Goal: Transaction & Acquisition: Purchase product/service

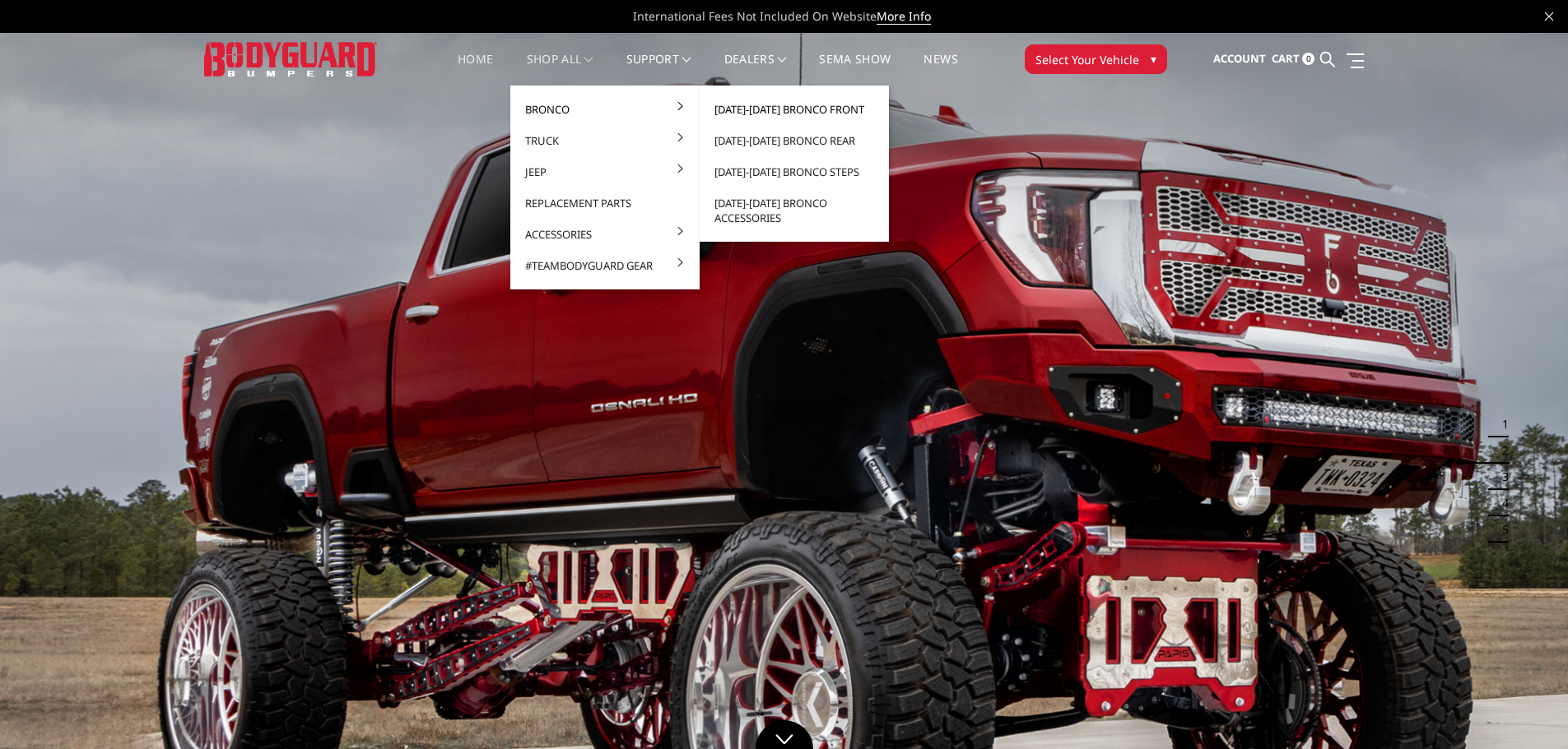
click at [753, 112] on link "[DATE]-[DATE] Bronco Front" at bounding box center [794, 110] width 176 height 31
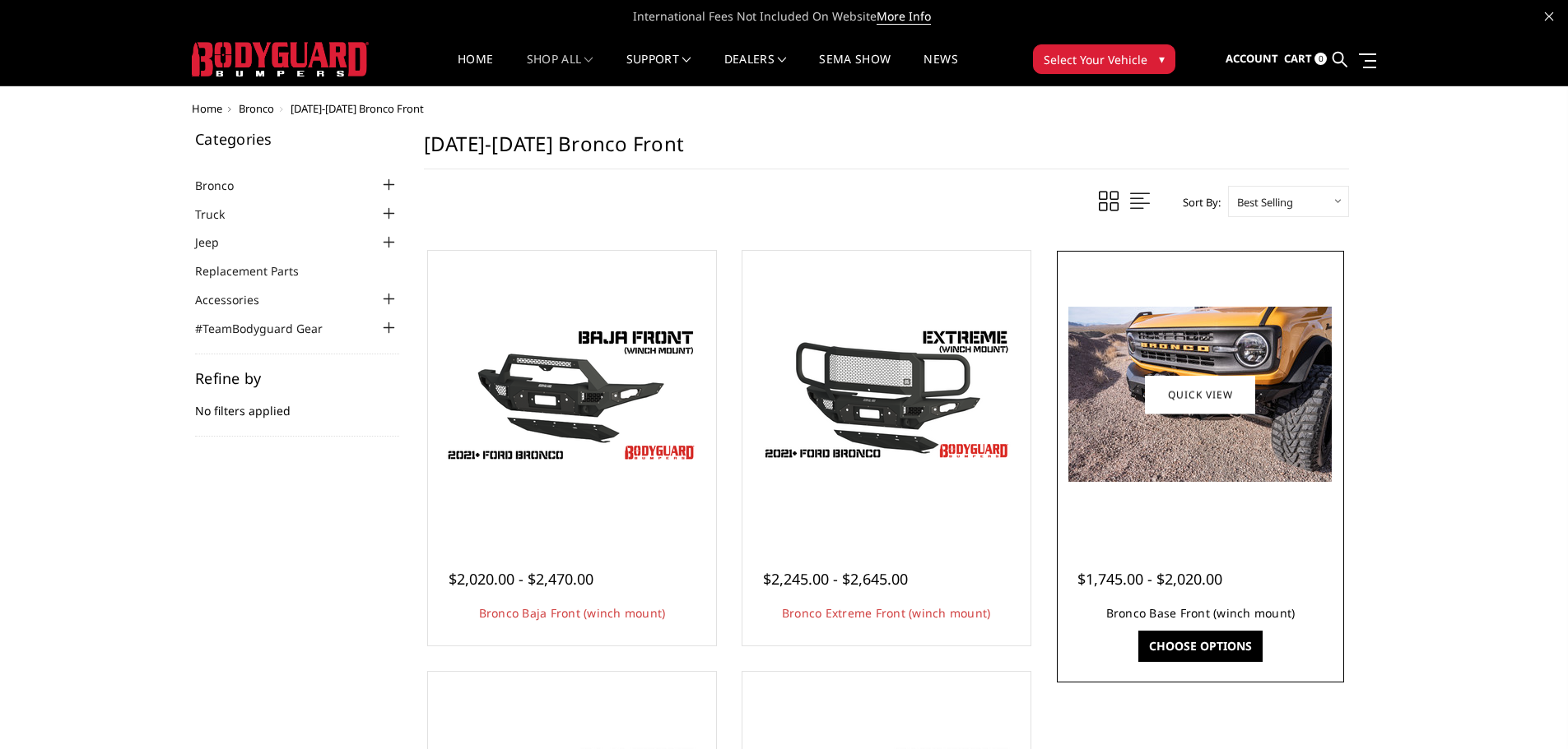
click at [1148, 615] on link "Bronco Base Front (winch mount)" at bounding box center [1200, 613] width 189 height 16
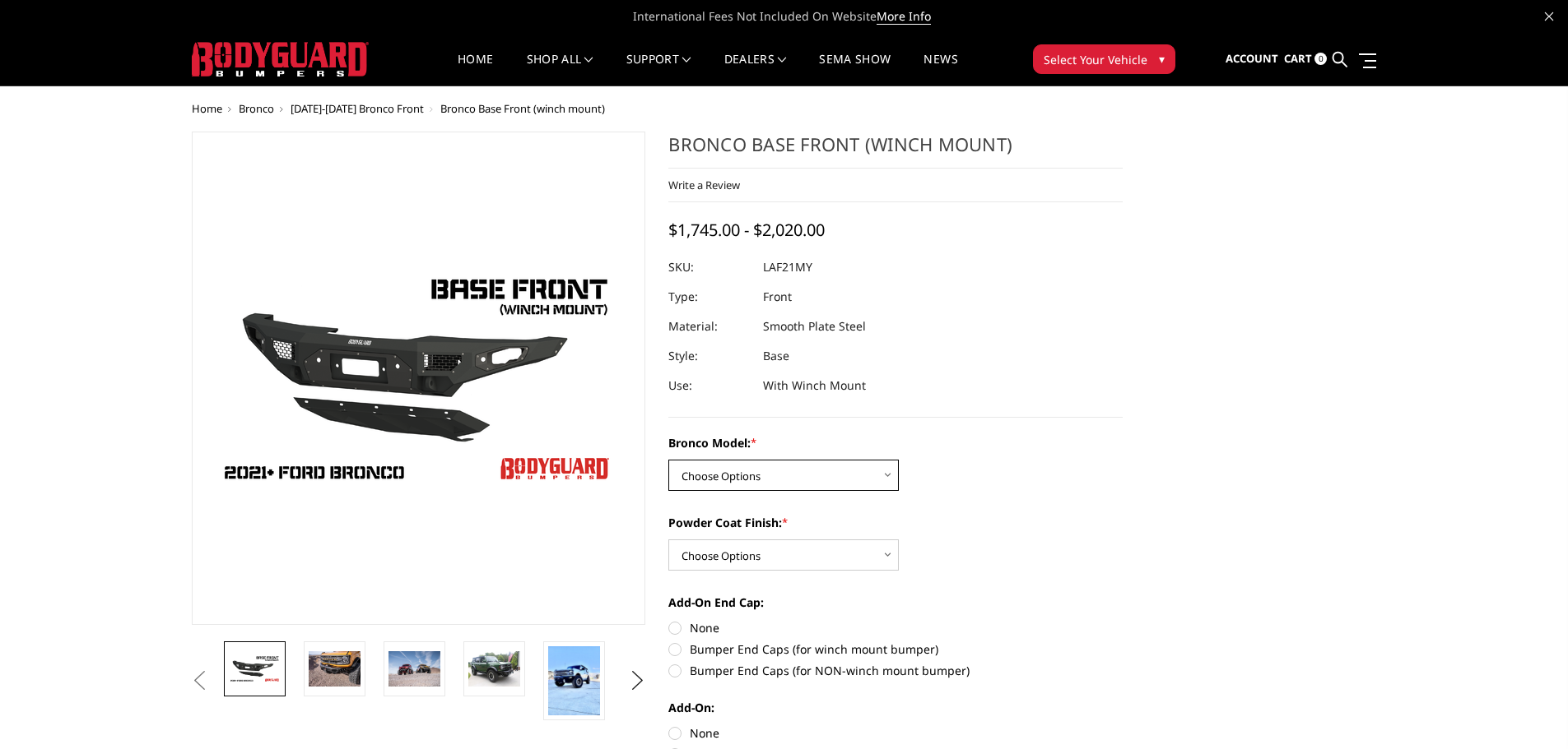
click at [890, 465] on select "Choose Options Base/Badlands/Wildtrak/etc. Raptor" at bounding box center [783, 475] width 230 height 31
select select "4008"
click at [668, 459] on select "Choose Options Base/Badlands/Wildtrak/etc. Raptor" at bounding box center [783, 475] width 230 height 31
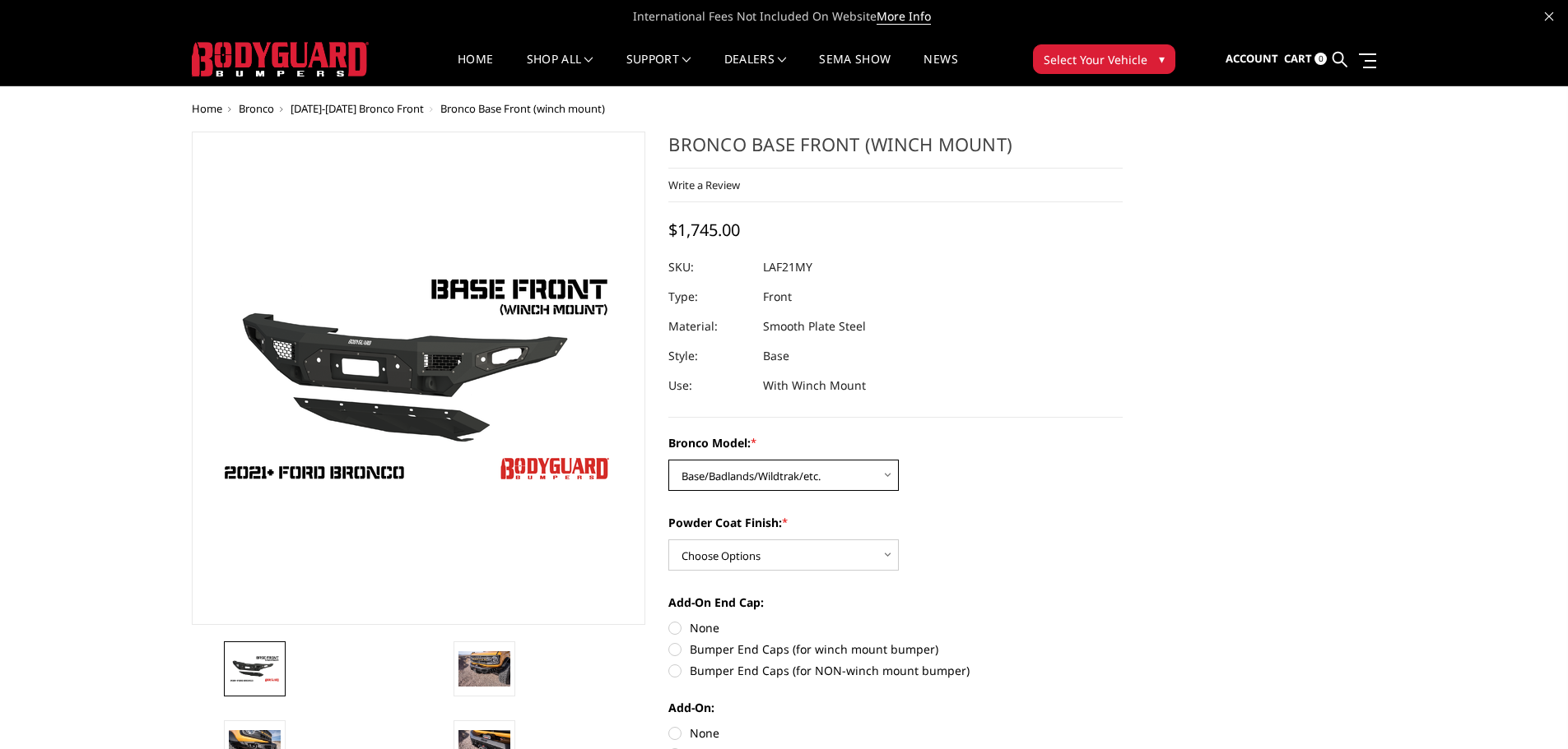
scroll to position [82, 0]
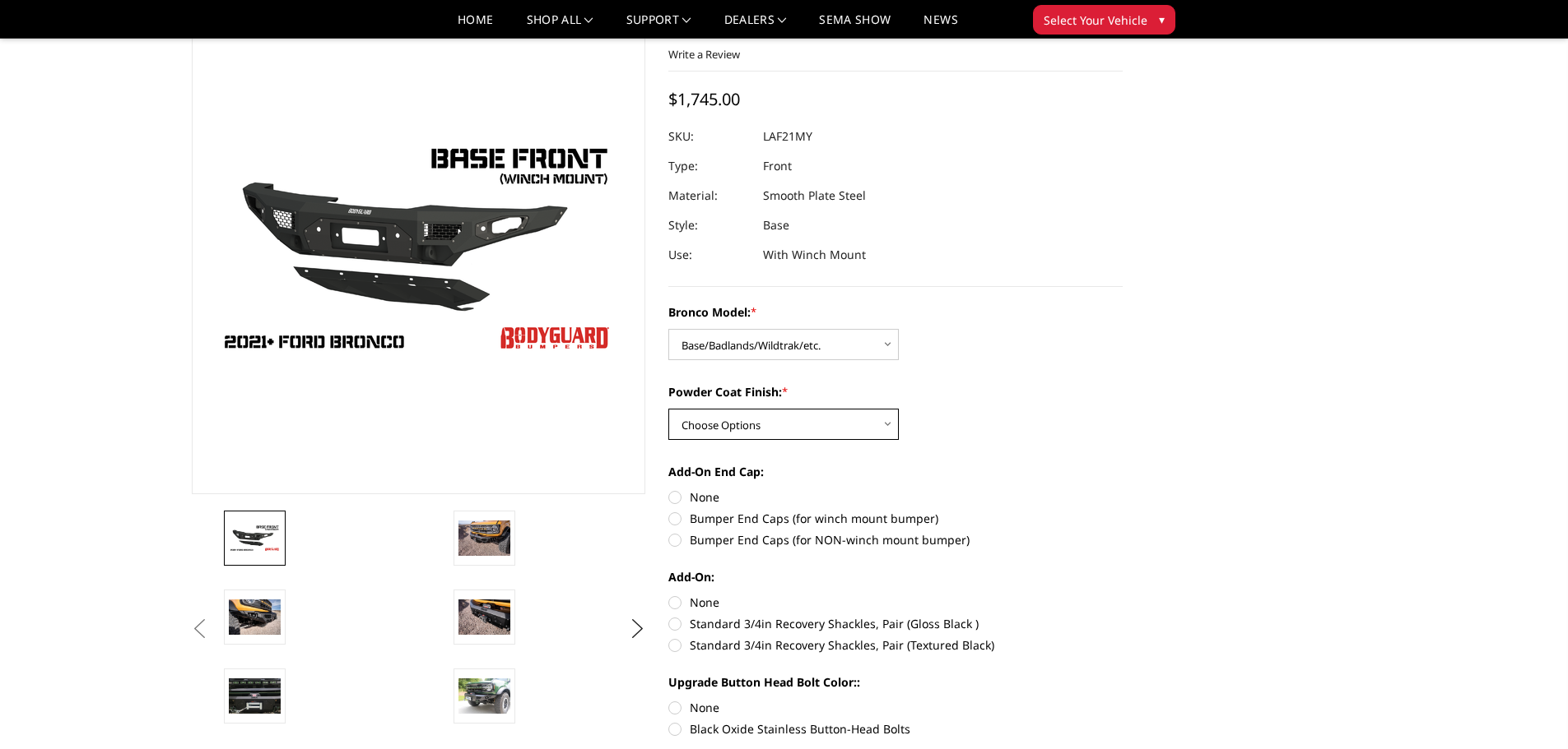
click at [882, 426] on select "Choose Options Bare Metal Textured Black Powder Coat" at bounding box center [783, 425] width 230 height 31
select select "4010"
click at [668, 409] on select "Choose Options Bare Metal Textured Black Powder Coat" at bounding box center [783, 425] width 230 height 31
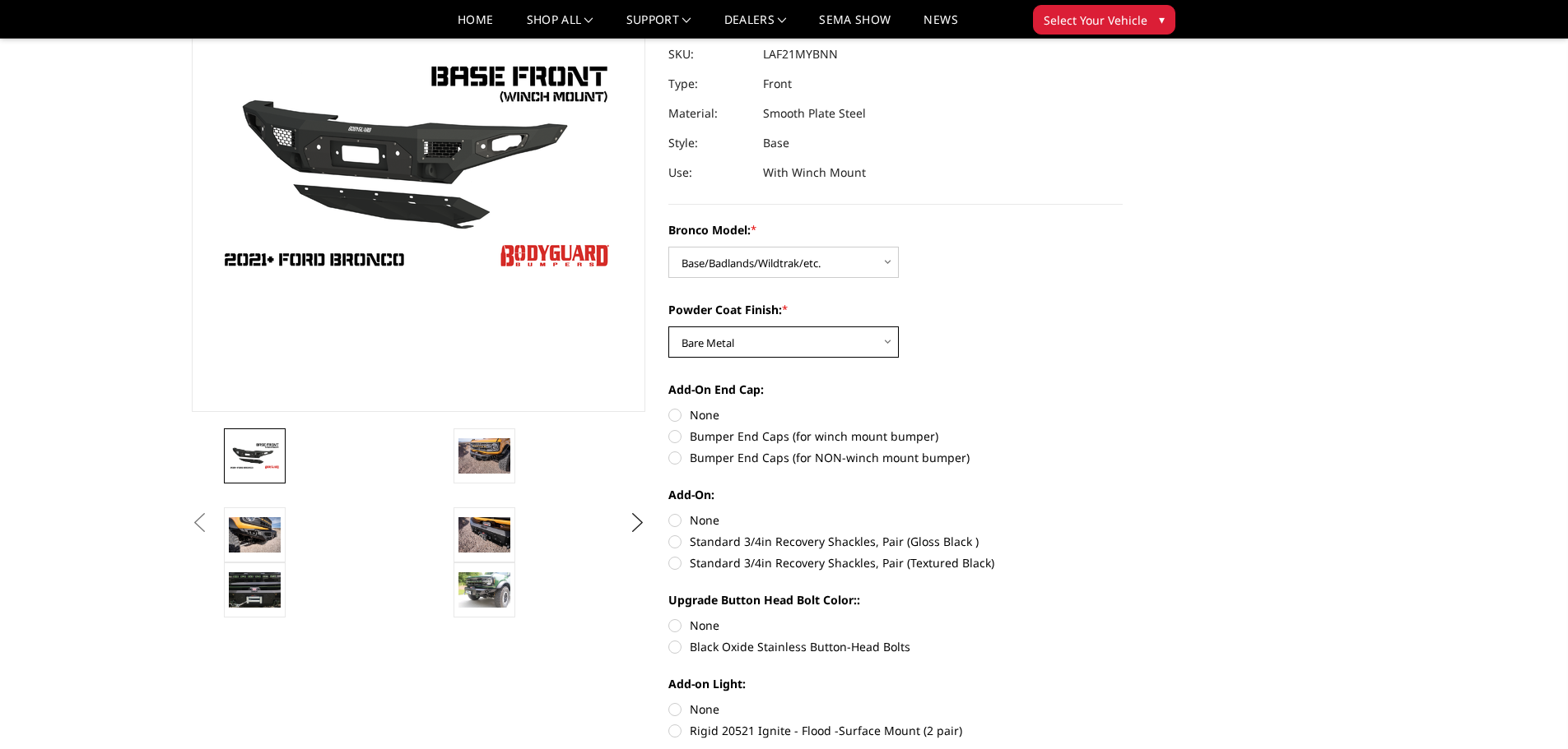
scroll to position [0, 0]
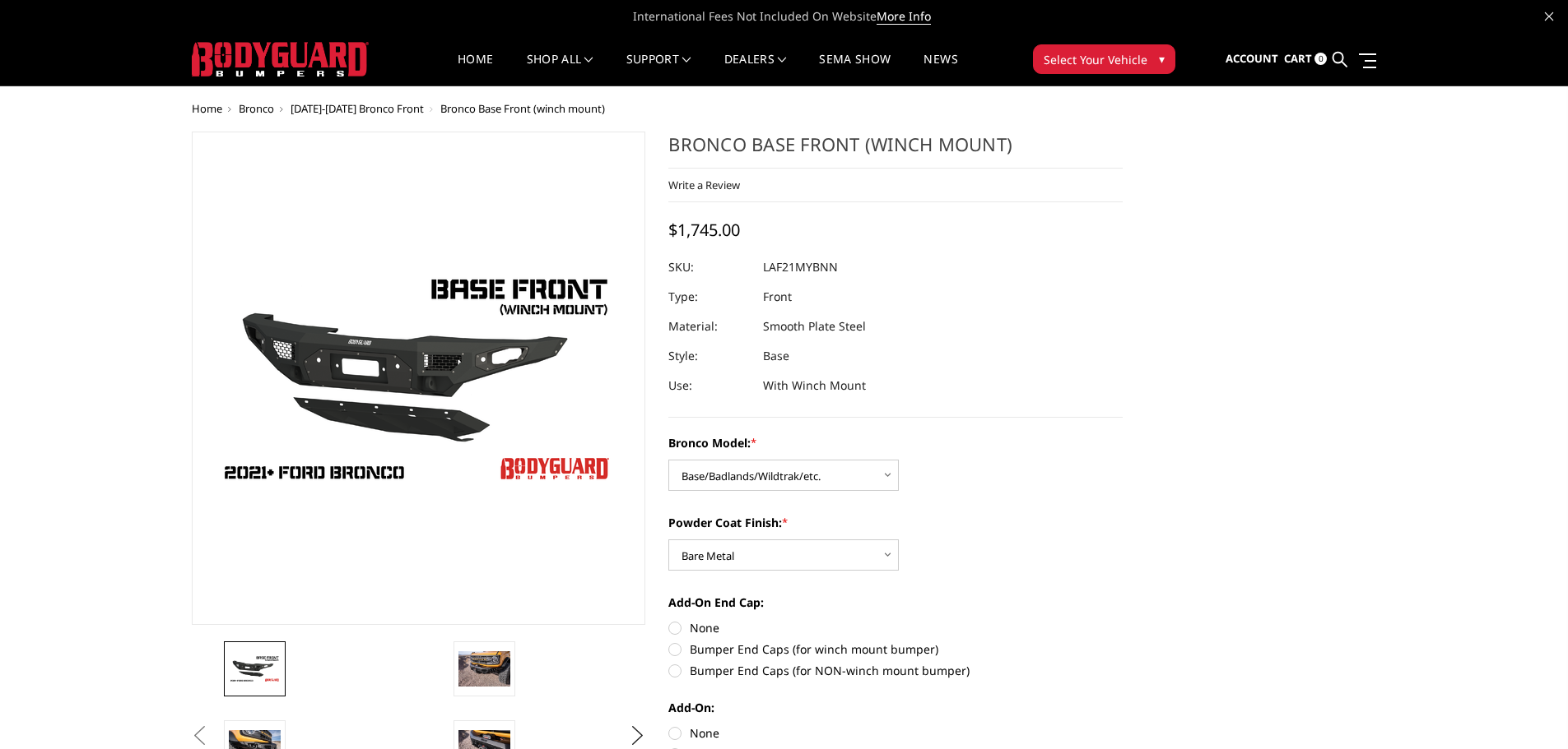
click at [272, 112] on span "Bronco" at bounding box center [256, 109] width 35 height 15
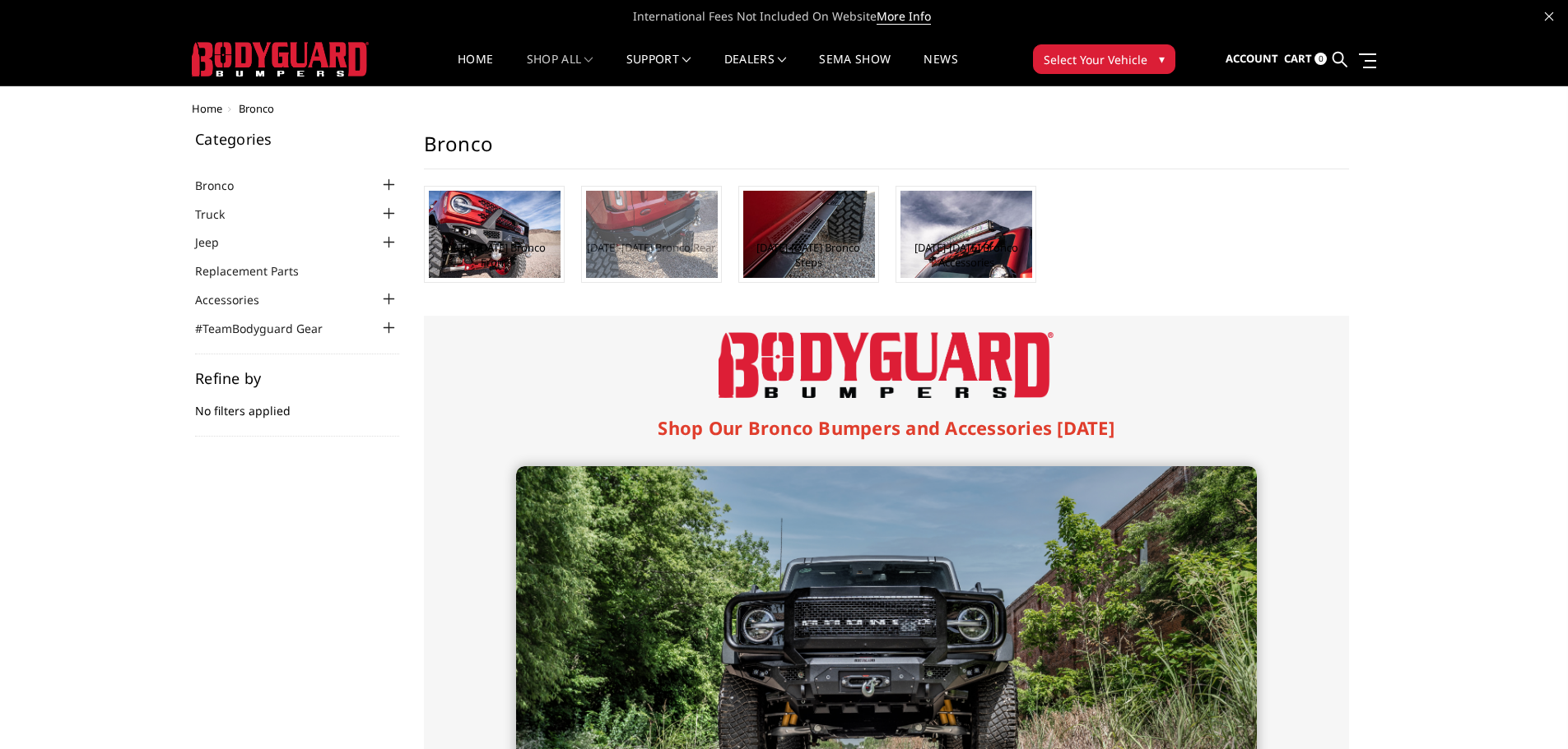
click at [676, 221] on img at bounding box center [652, 234] width 132 height 87
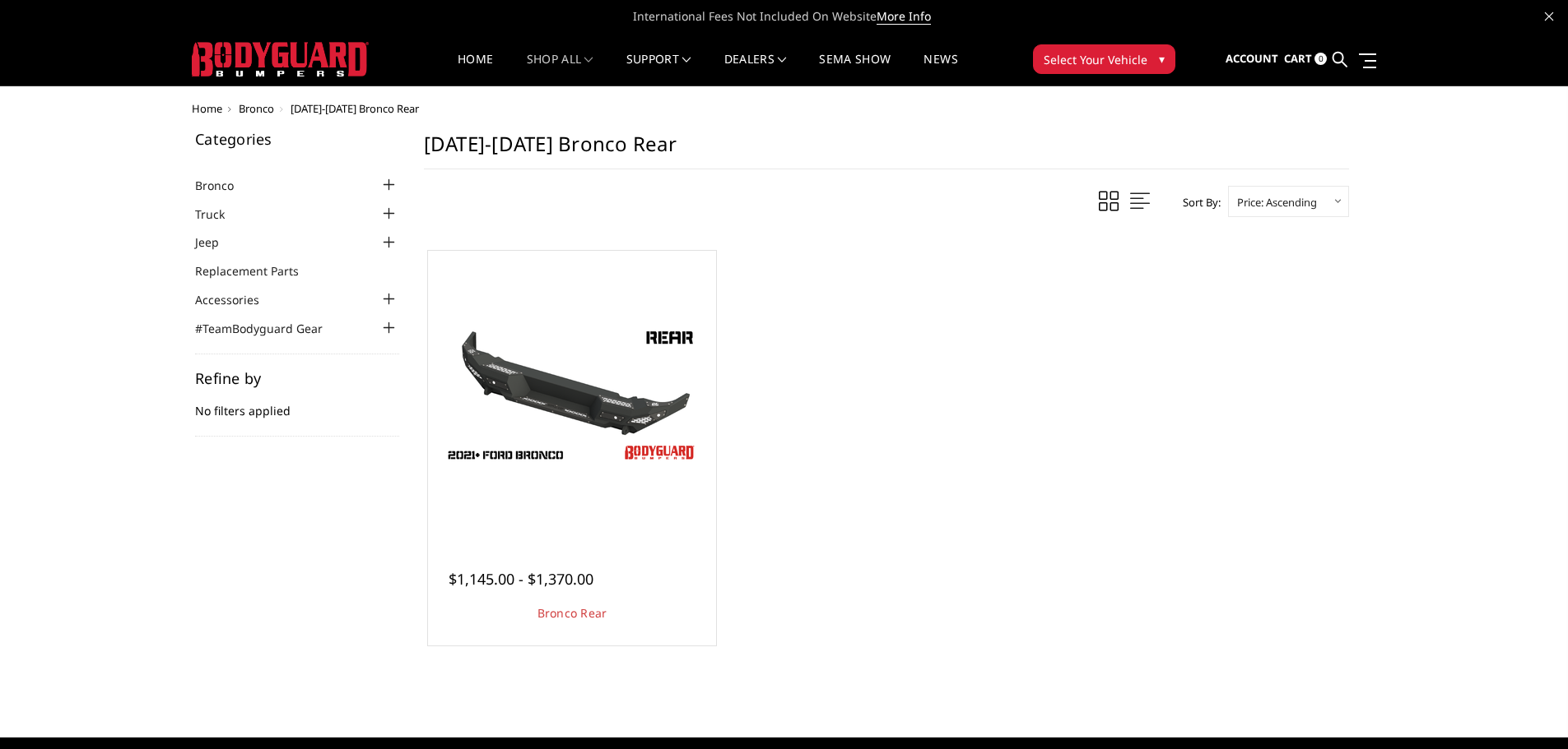
click at [248, 113] on span "Bronco" at bounding box center [256, 109] width 35 height 15
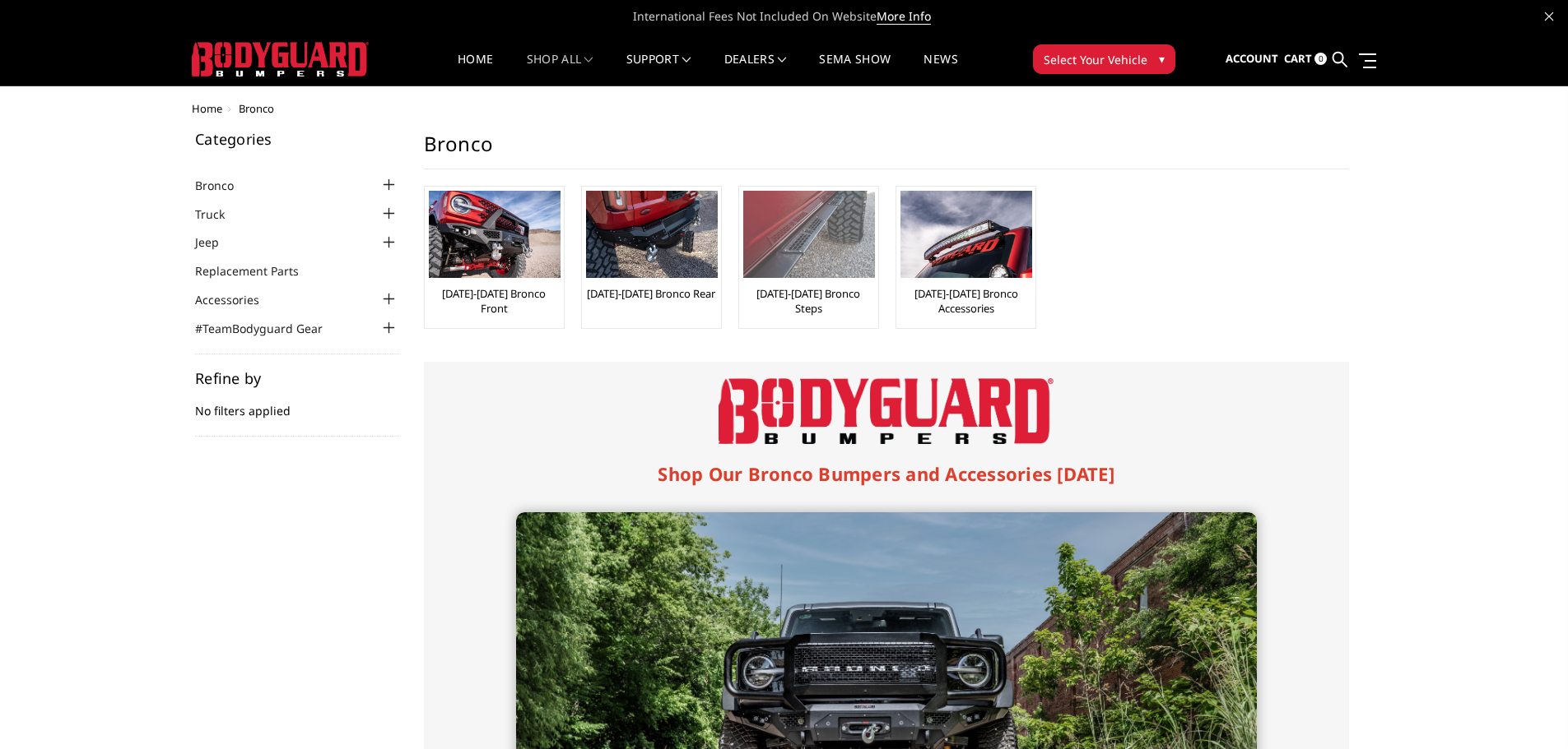
click at [801, 290] on link "[DATE]-[DATE] Bronco Steps" at bounding box center [808, 301] width 131 height 30
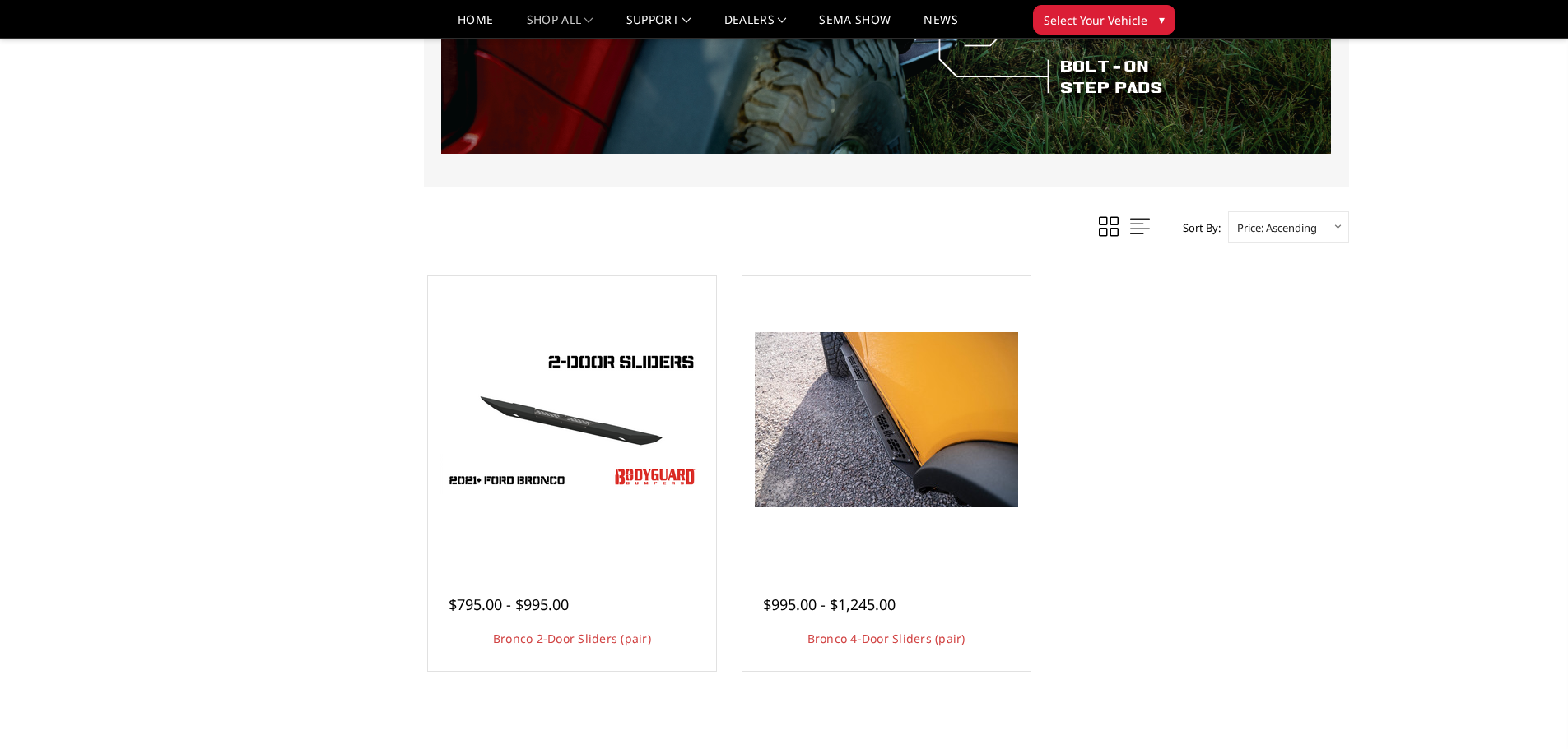
scroll to position [658, 0]
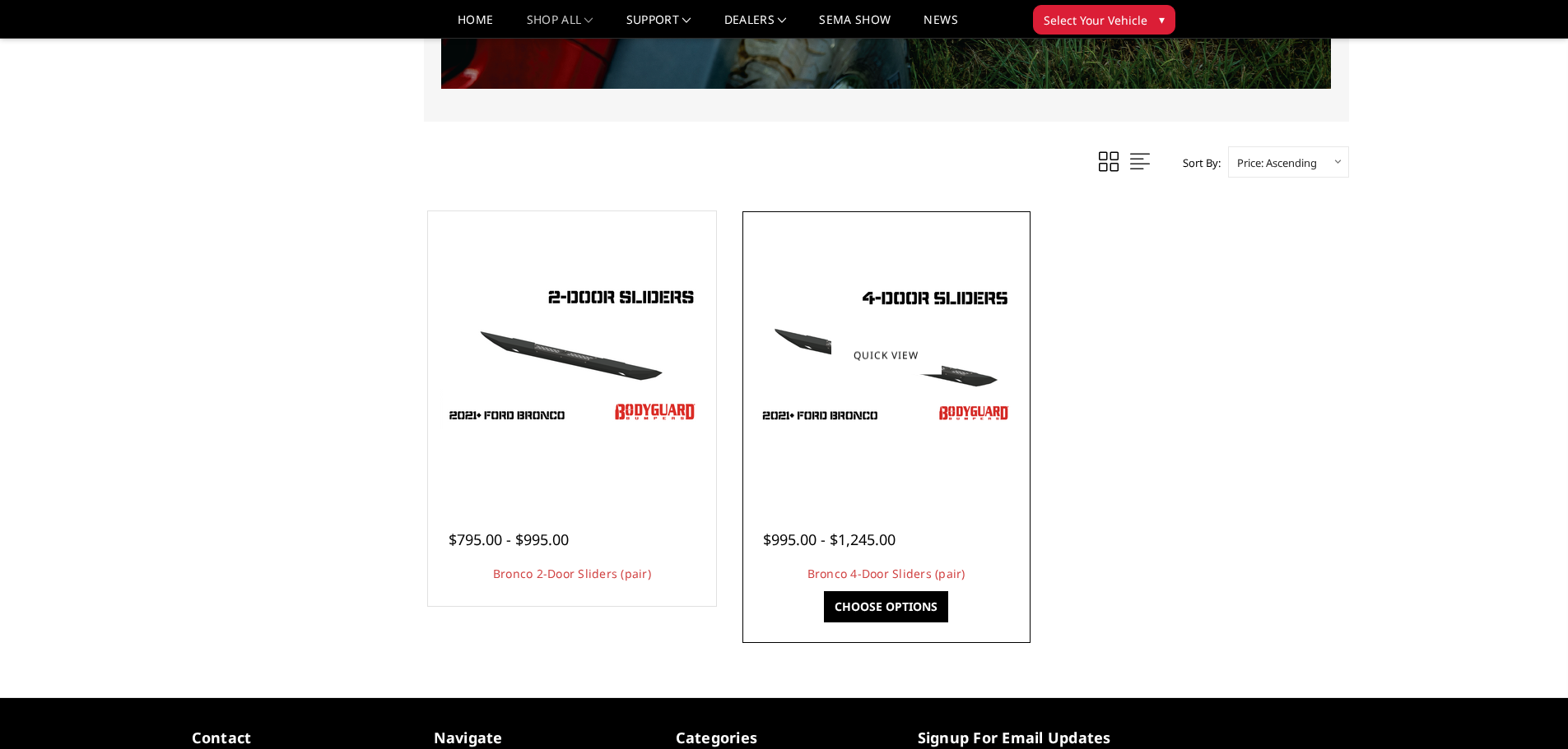
click at [915, 598] on link "Choose Options" at bounding box center [886, 607] width 125 height 31
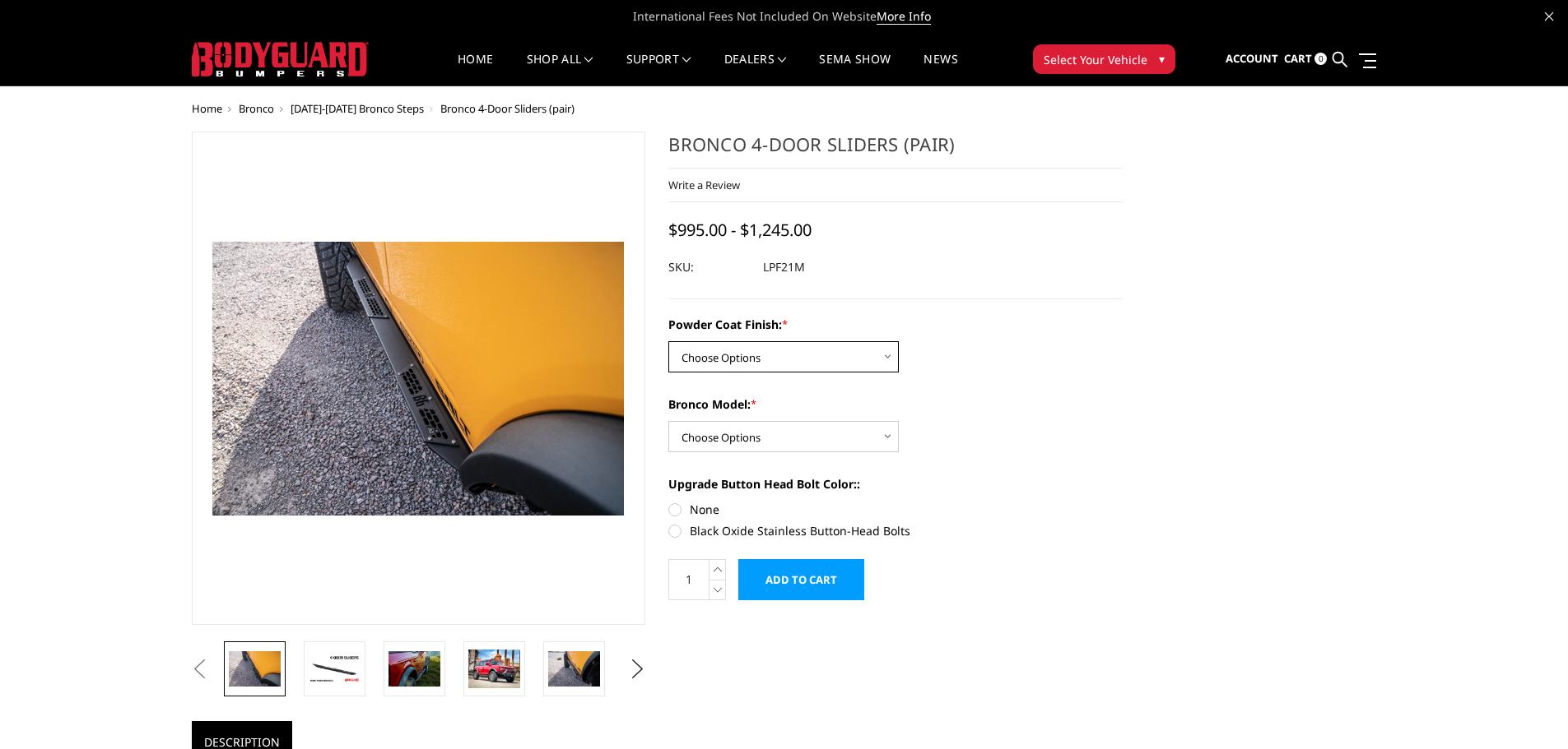
click at [888, 357] on select "Choose Options Bare Metal Textured Black Powder Coat" at bounding box center [783, 357] width 230 height 31
click at [960, 373] on div "Powder Coat Finish: * Choose Options Bare Metal Textured Black Powder Coat Bron…" at bounding box center [895, 426] width 454 height 220
click at [248, 111] on span "Bronco" at bounding box center [256, 109] width 35 height 15
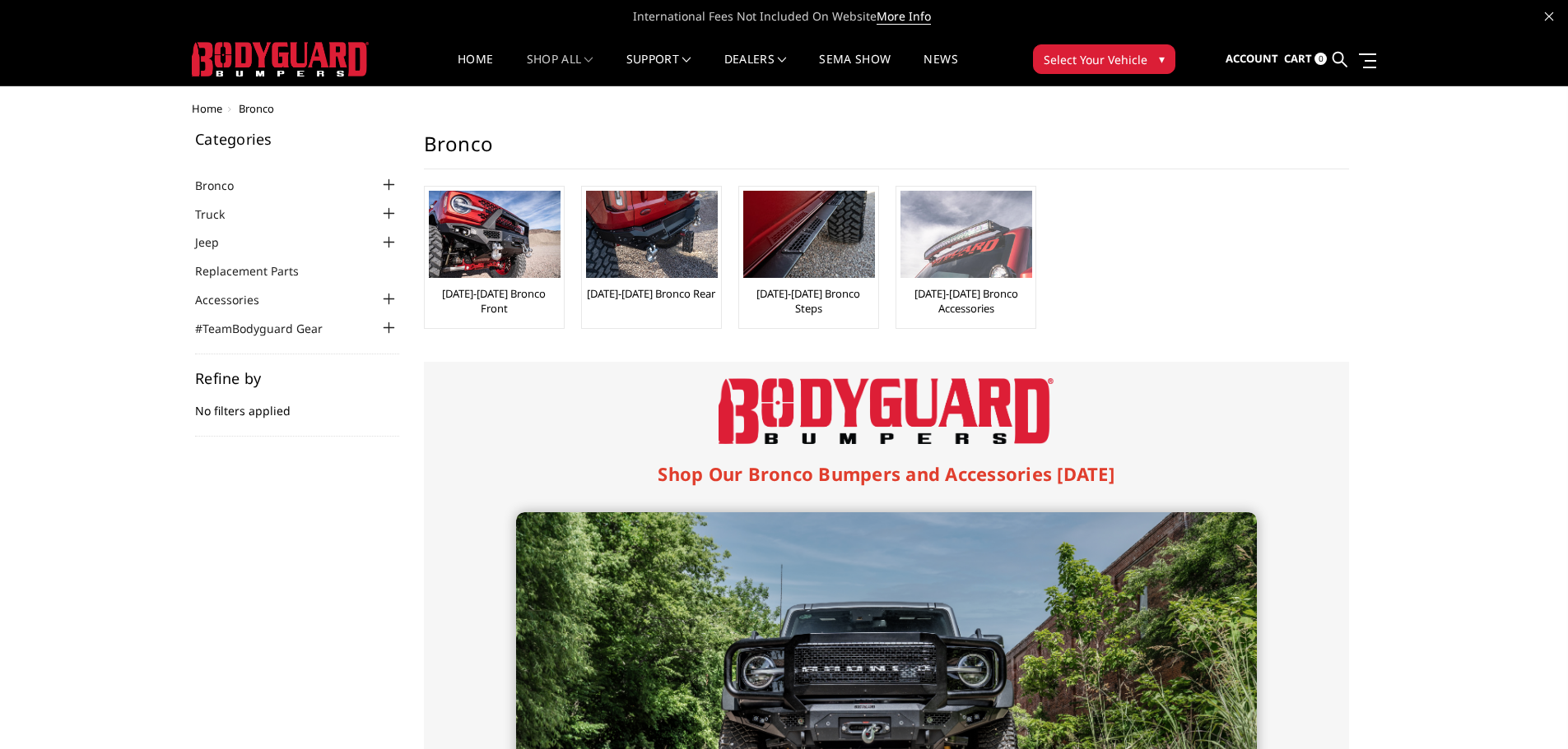
click at [973, 292] on link "[DATE]-[DATE] Bronco Accessories" at bounding box center [966, 301] width 131 height 30
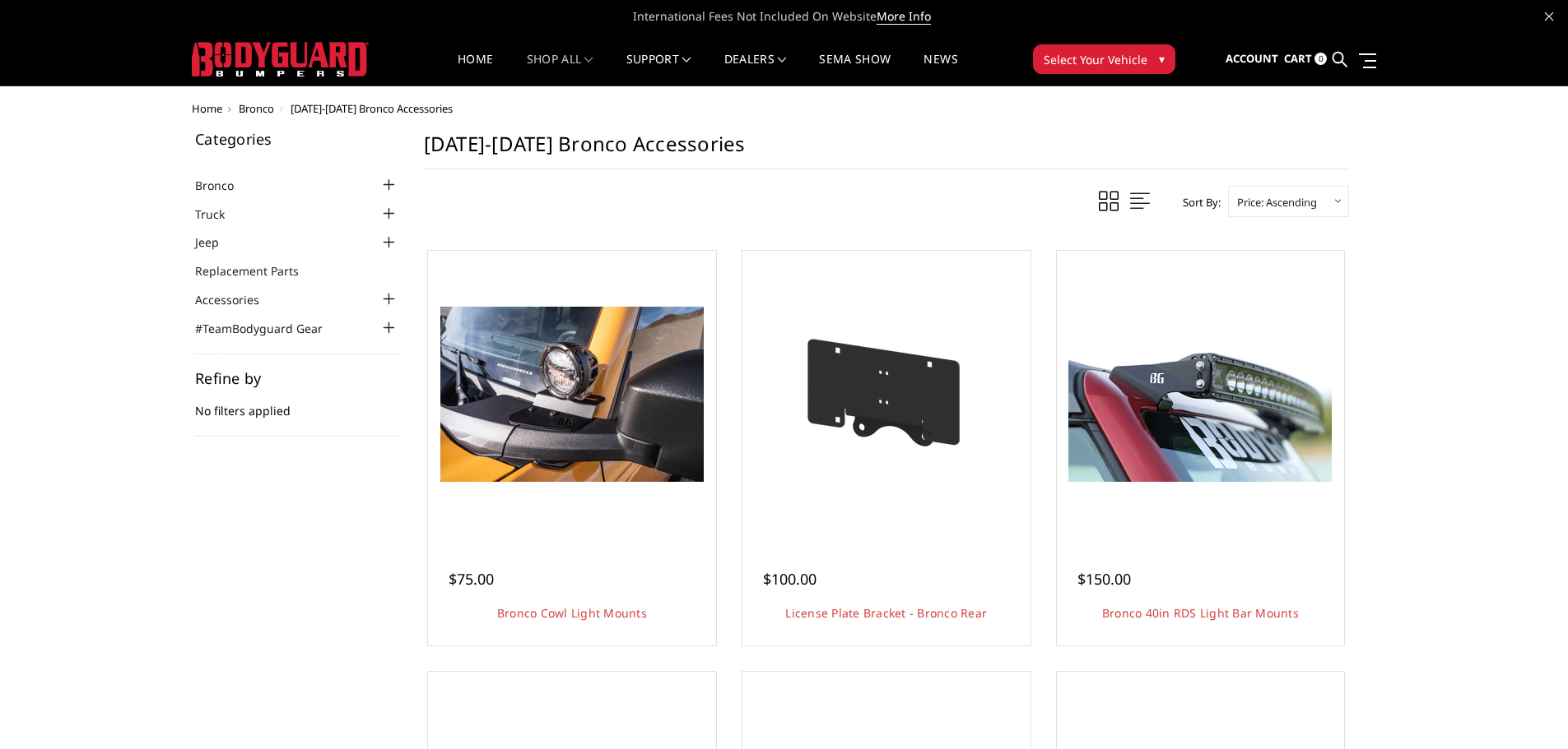
click at [248, 108] on span "Bronco" at bounding box center [256, 109] width 35 height 15
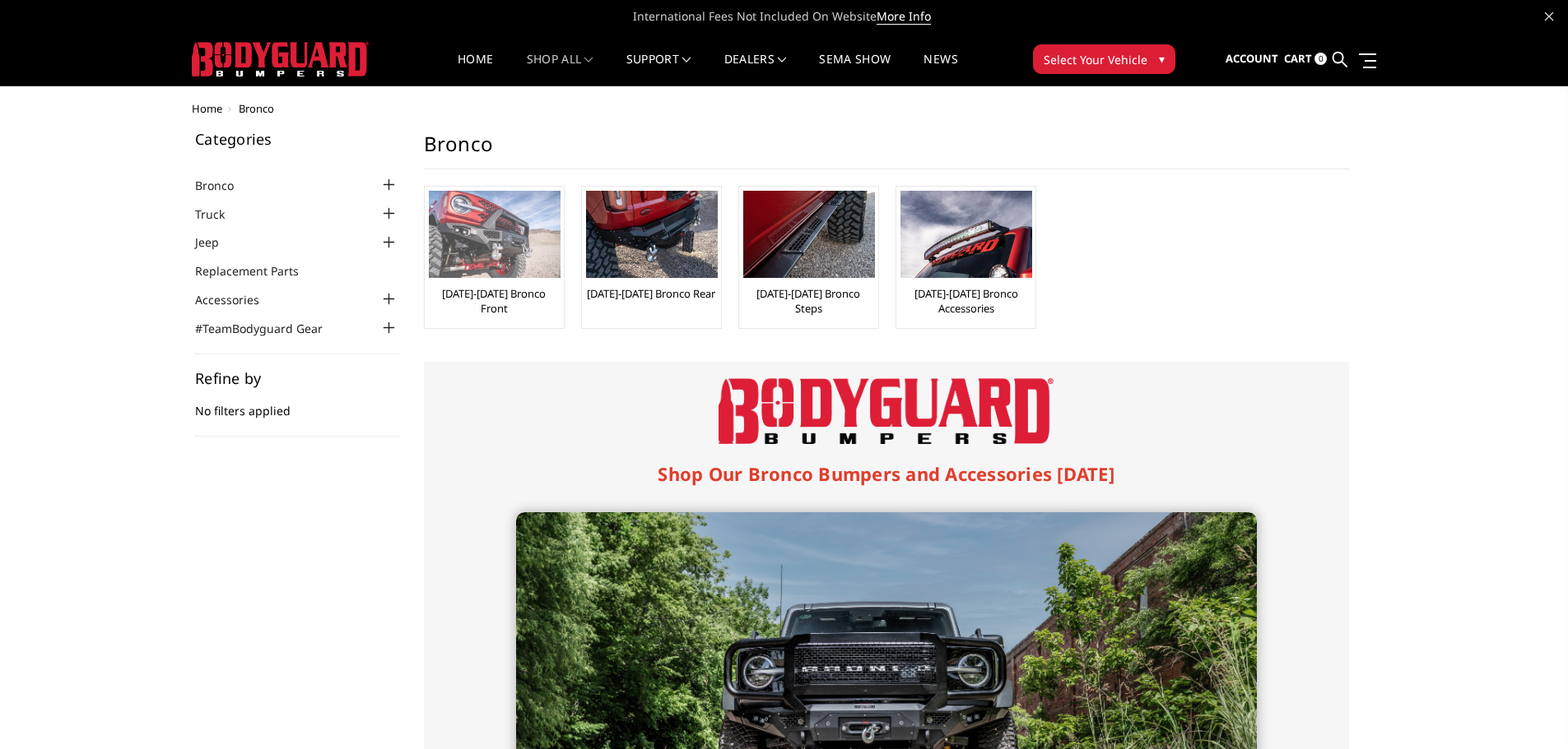
click at [479, 290] on link "[DATE]-[DATE] Bronco Front" at bounding box center [494, 301] width 131 height 30
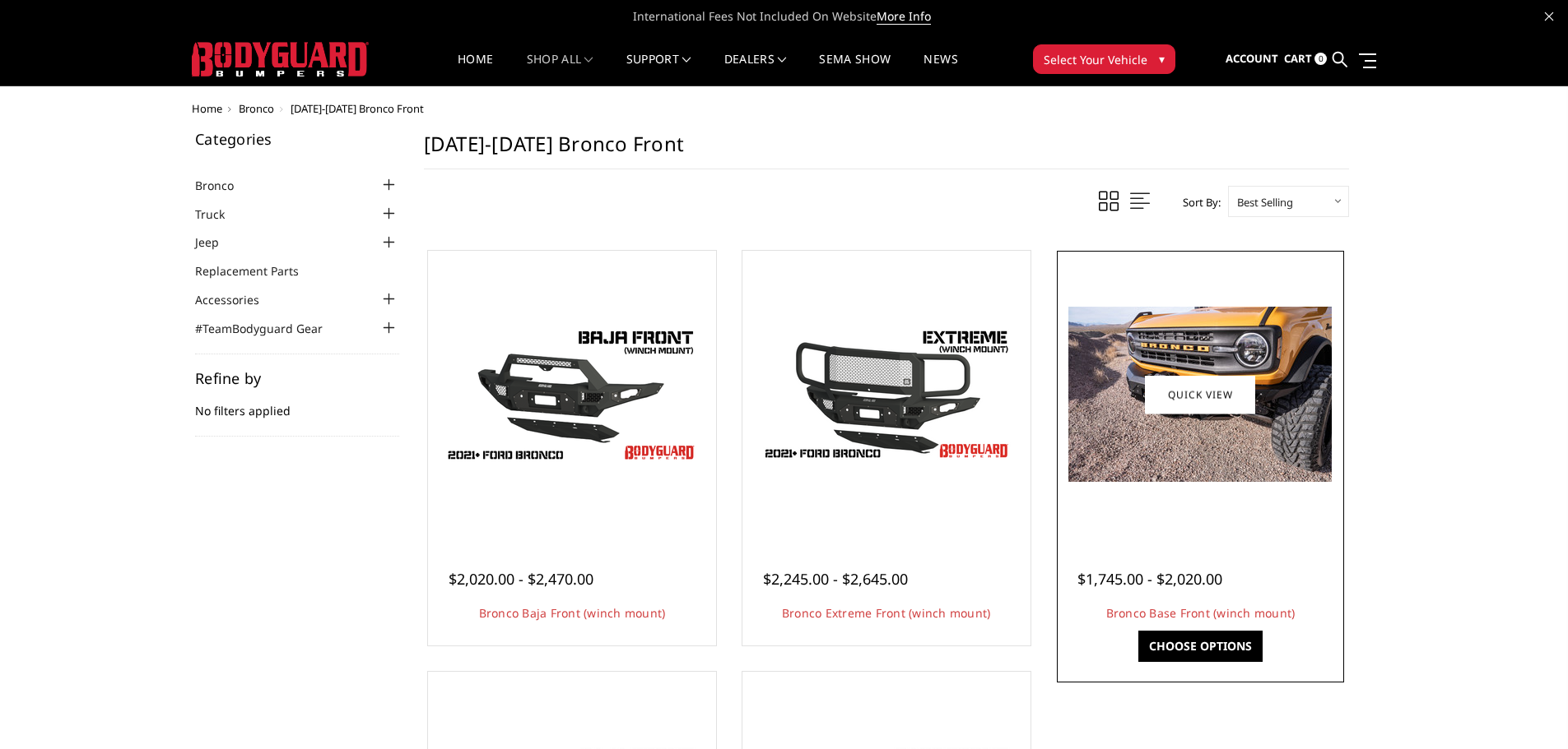
click at [1269, 337] on img at bounding box center [1199, 394] width 263 height 175
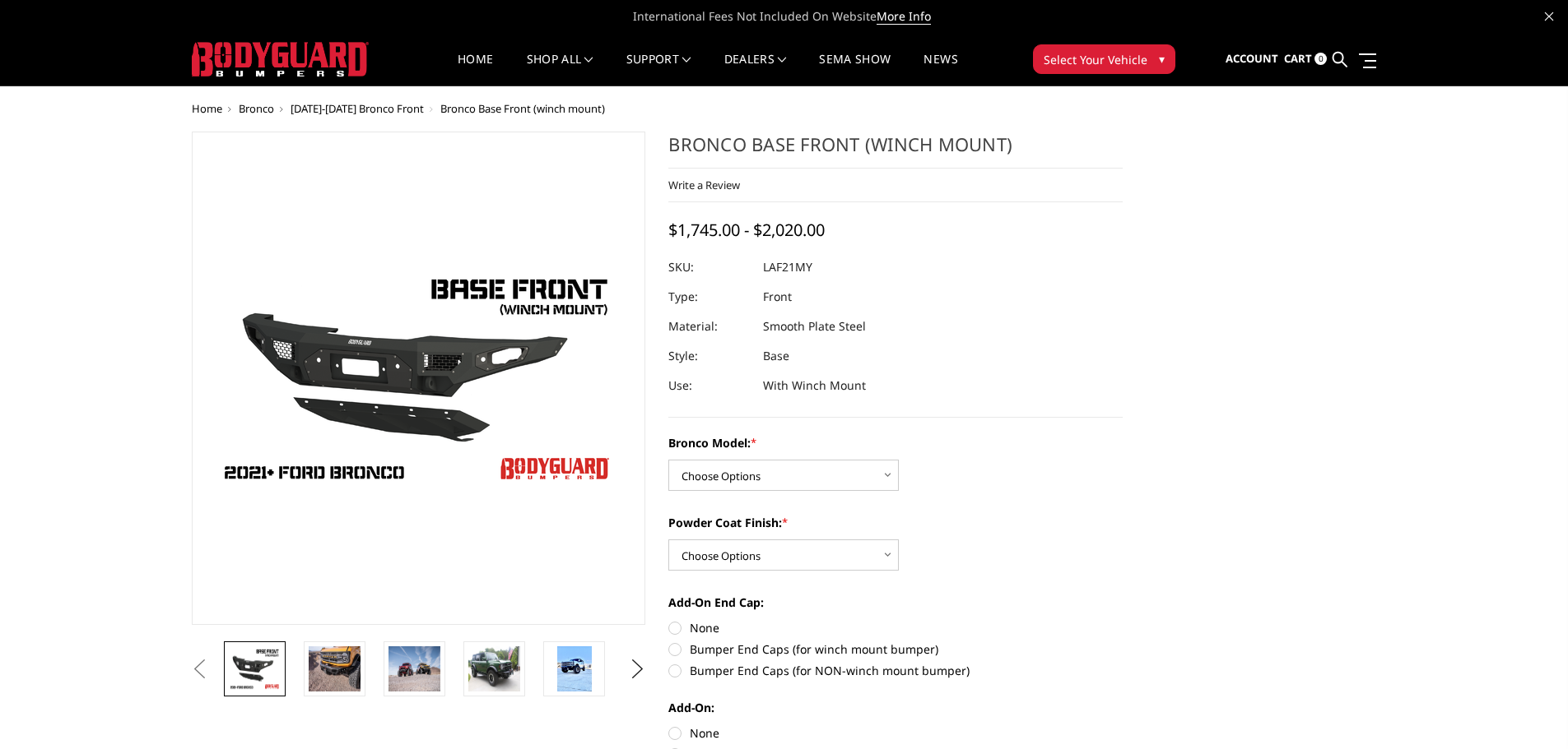
click at [354, 669] on img at bounding box center [334, 669] width 52 height 35
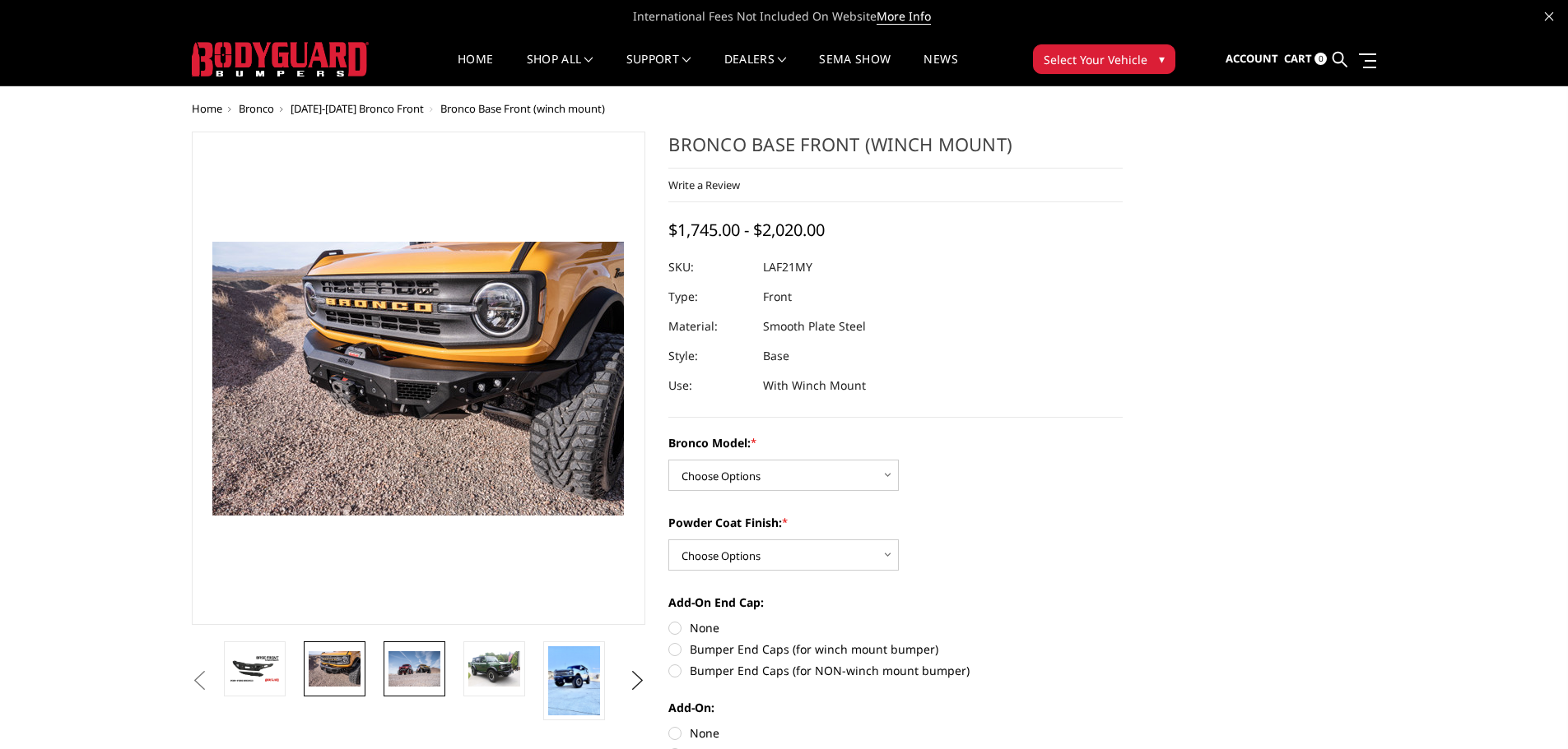
click at [399, 668] on img at bounding box center [414, 669] width 52 height 35
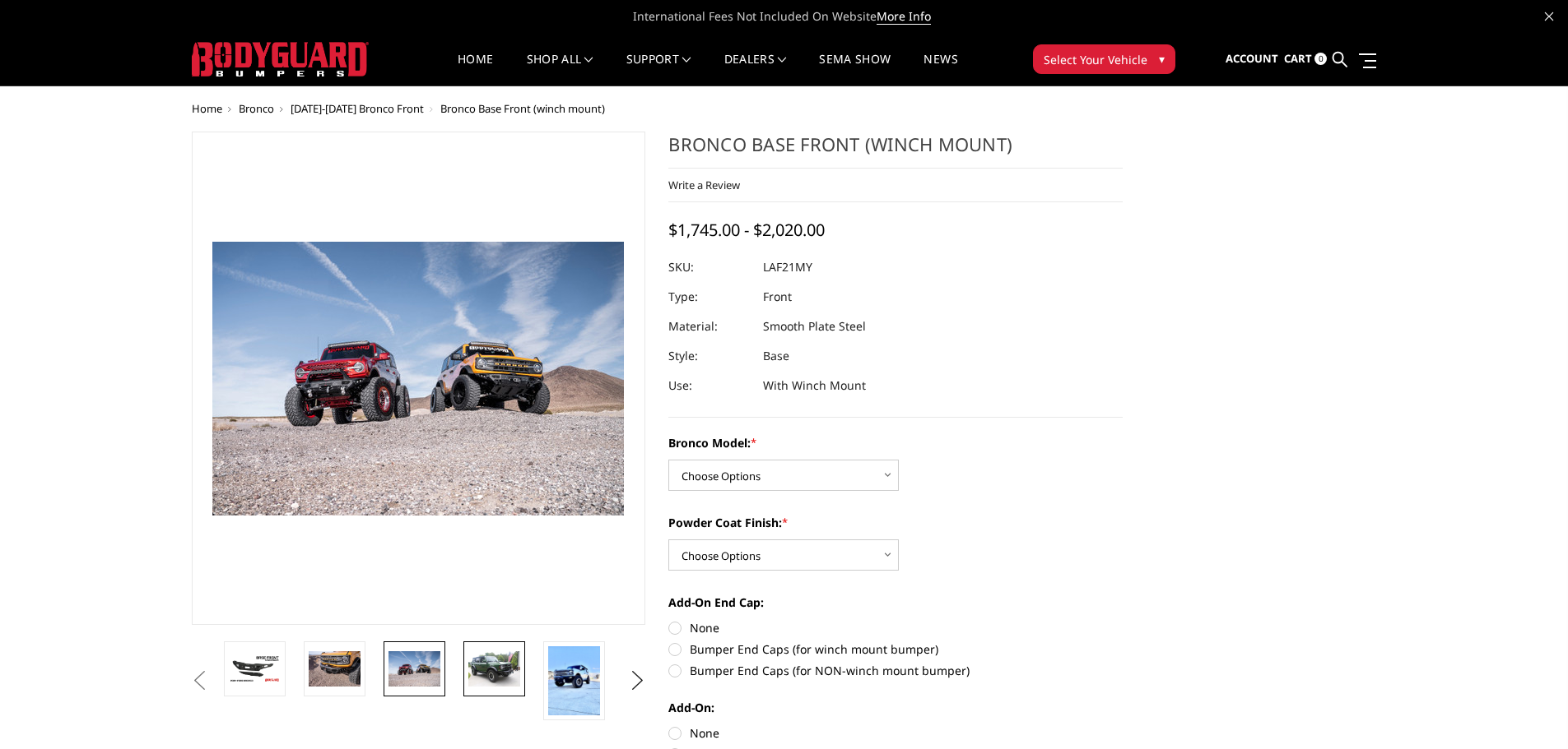
click at [498, 676] on img at bounding box center [494, 669] width 52 height 35
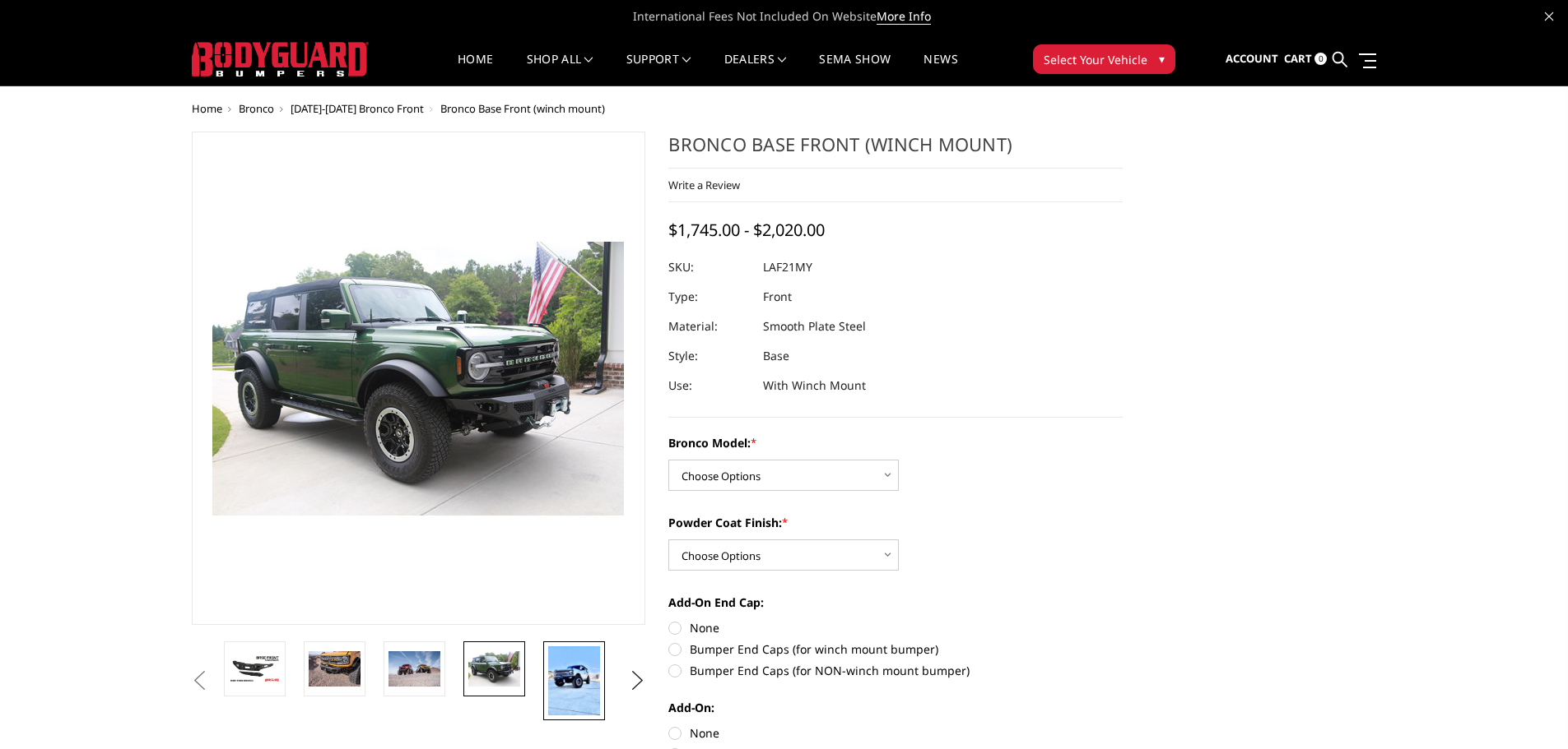
click at [559, 682] on img at bounding box center [574, 681] width 52 height 69
